Goal: Transaction & Acquisition: Purchase product/service

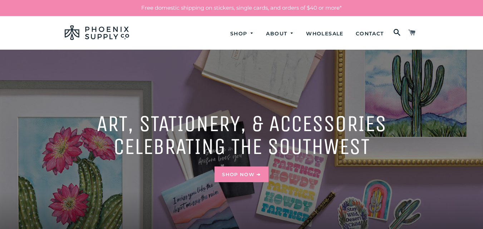
click at [415, 33] on span at bounding box center [412, 33] width 8 height 12
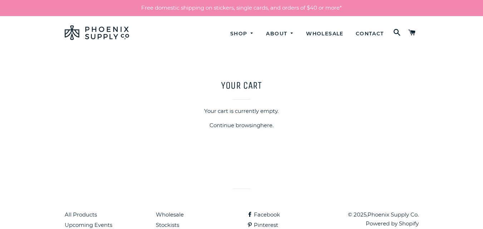
scroll to position [37, 0]
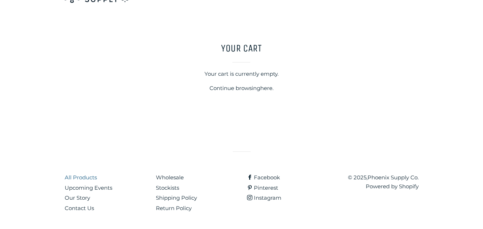
click at [92, 177] on link "All Products" at bounding box center [81, 177] width 32 height 7
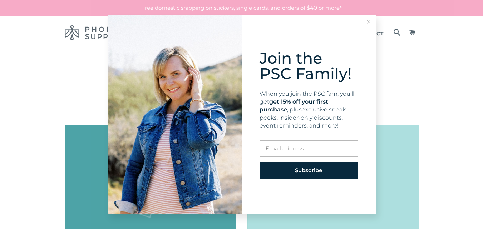
click at [457, 101] on div "Join the PSC Family! When you join the PSC fam, you'll get get 15% off your fir…" at bounding box center [241, 114] width 483 height 229
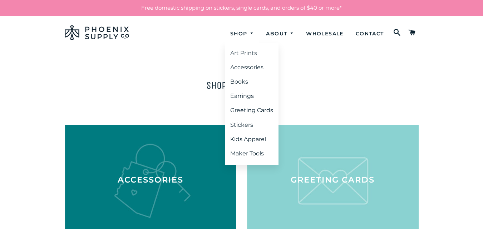
click at [241, 54] on link "Art Prints" at bounding box center [252, 53] width 54 height 13
